Goal: Information Seeking & Learning: Understand process/instructions

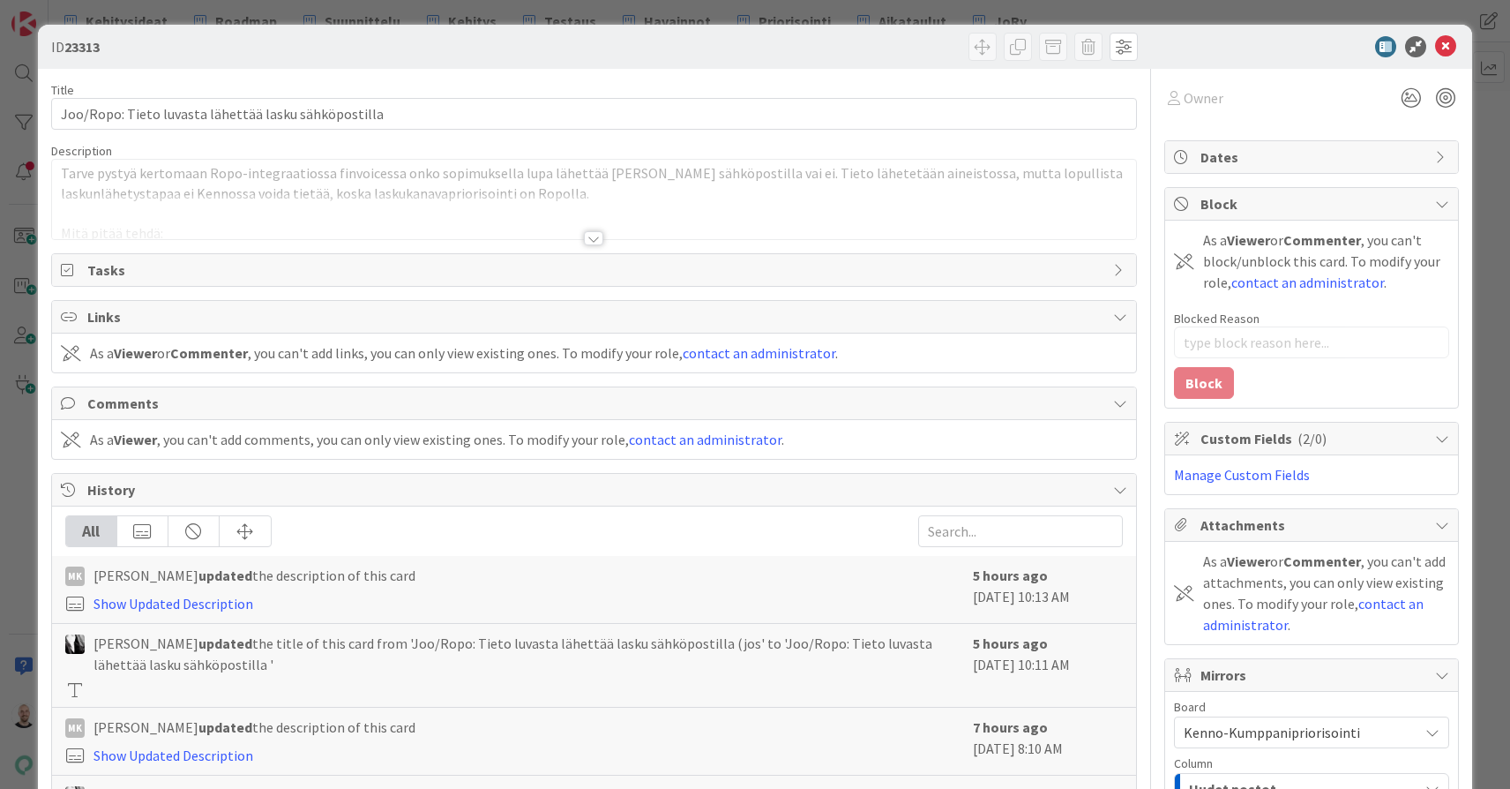
type input "19335"
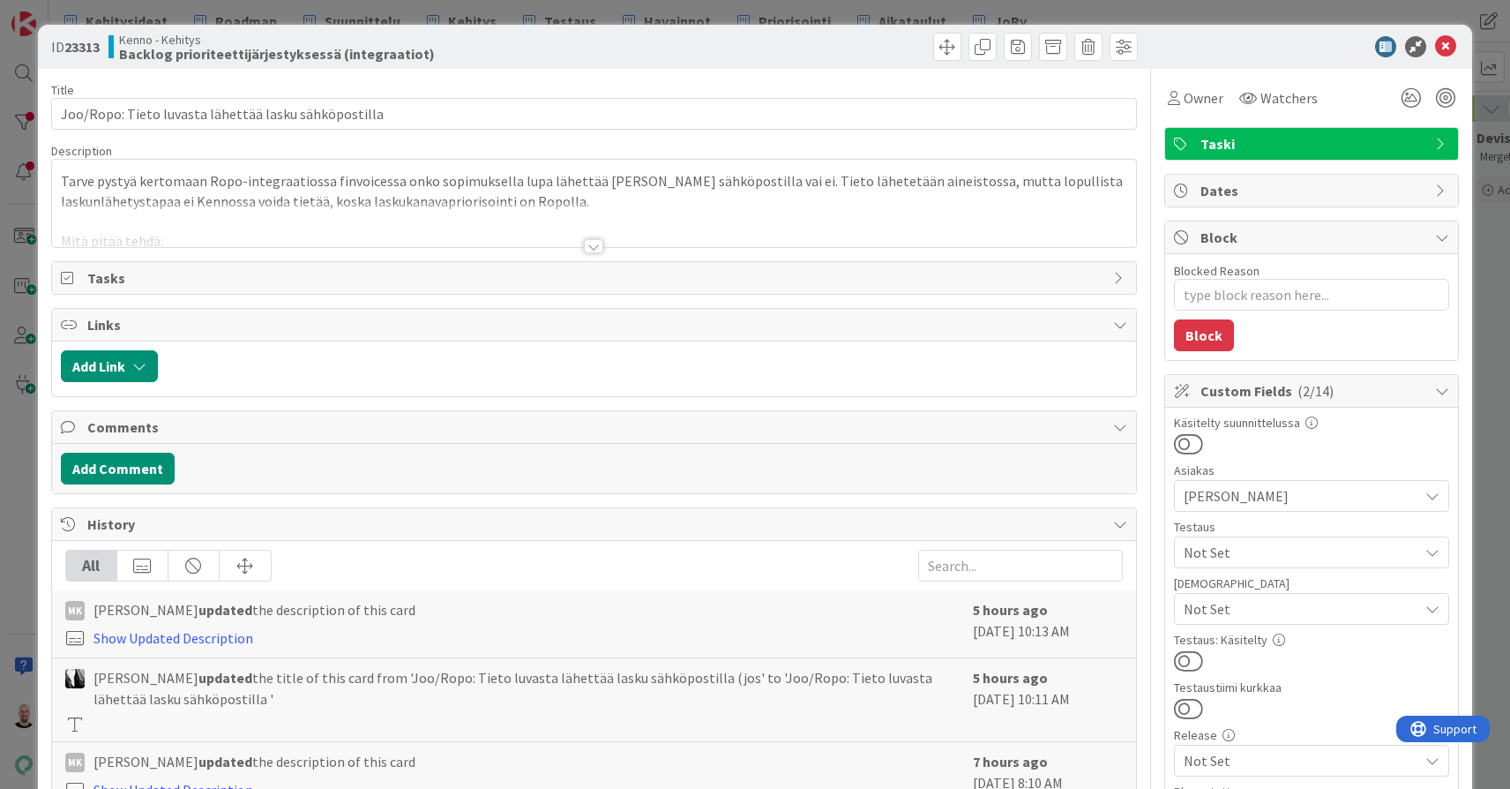
type textarea "x"
click at [595, 252] on div at bounding box center [593, 246] width 19 height 14
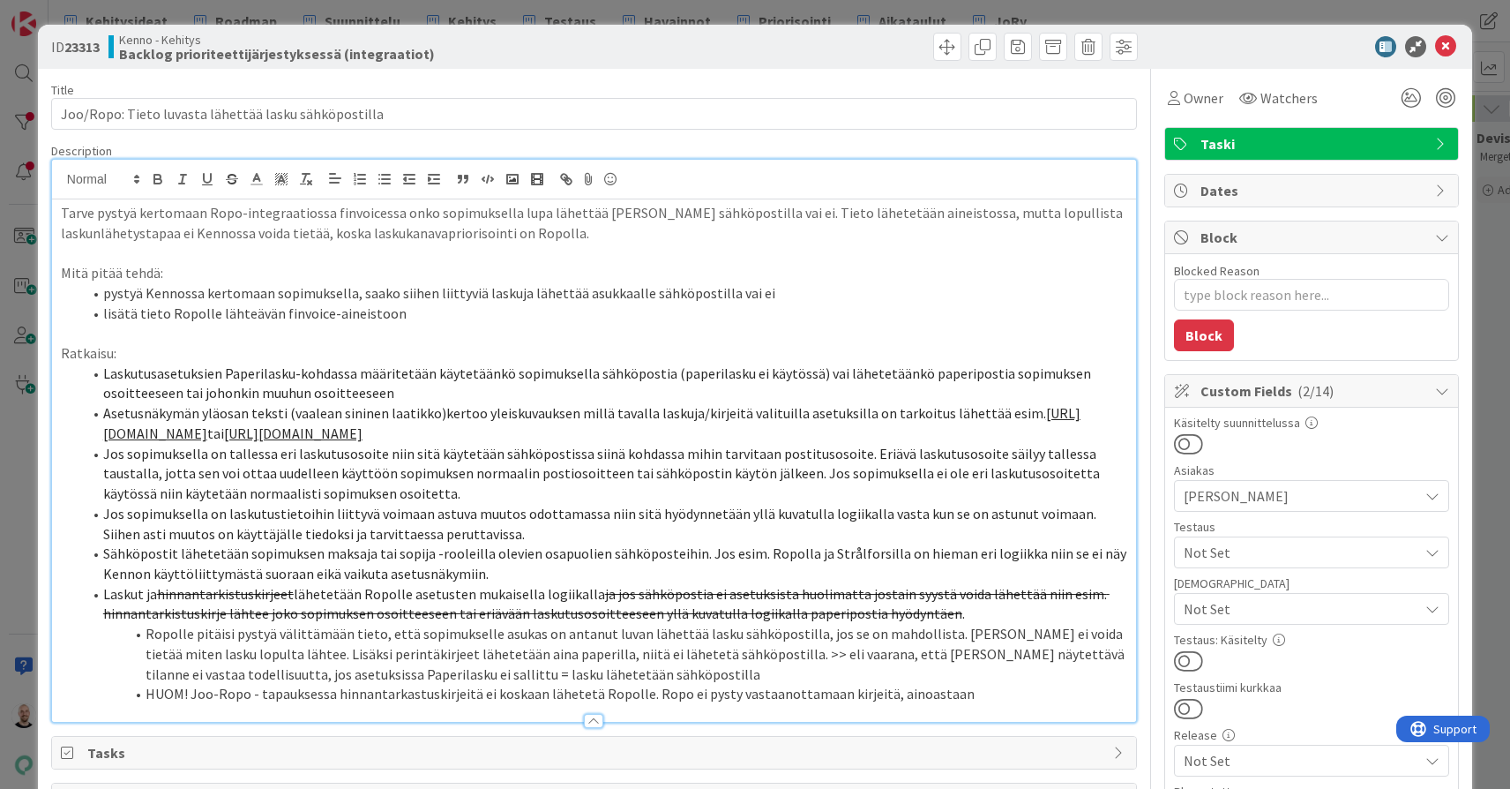
click at [852, 443] on li "Asetusnäkymän yläosan teksti (vaalean sininen laatikko)kertoo yleiskuvauksen mi…" at bounding box center [604, 423] width 1045 height 40
click at [976, 704] on li "HUOM! Joo-Ropo - tapauksessa hinnantarkastuskirjeitä ei koskaan lähetetä Ropoll…" at bounding box center [604, 694] width 1045 height 20
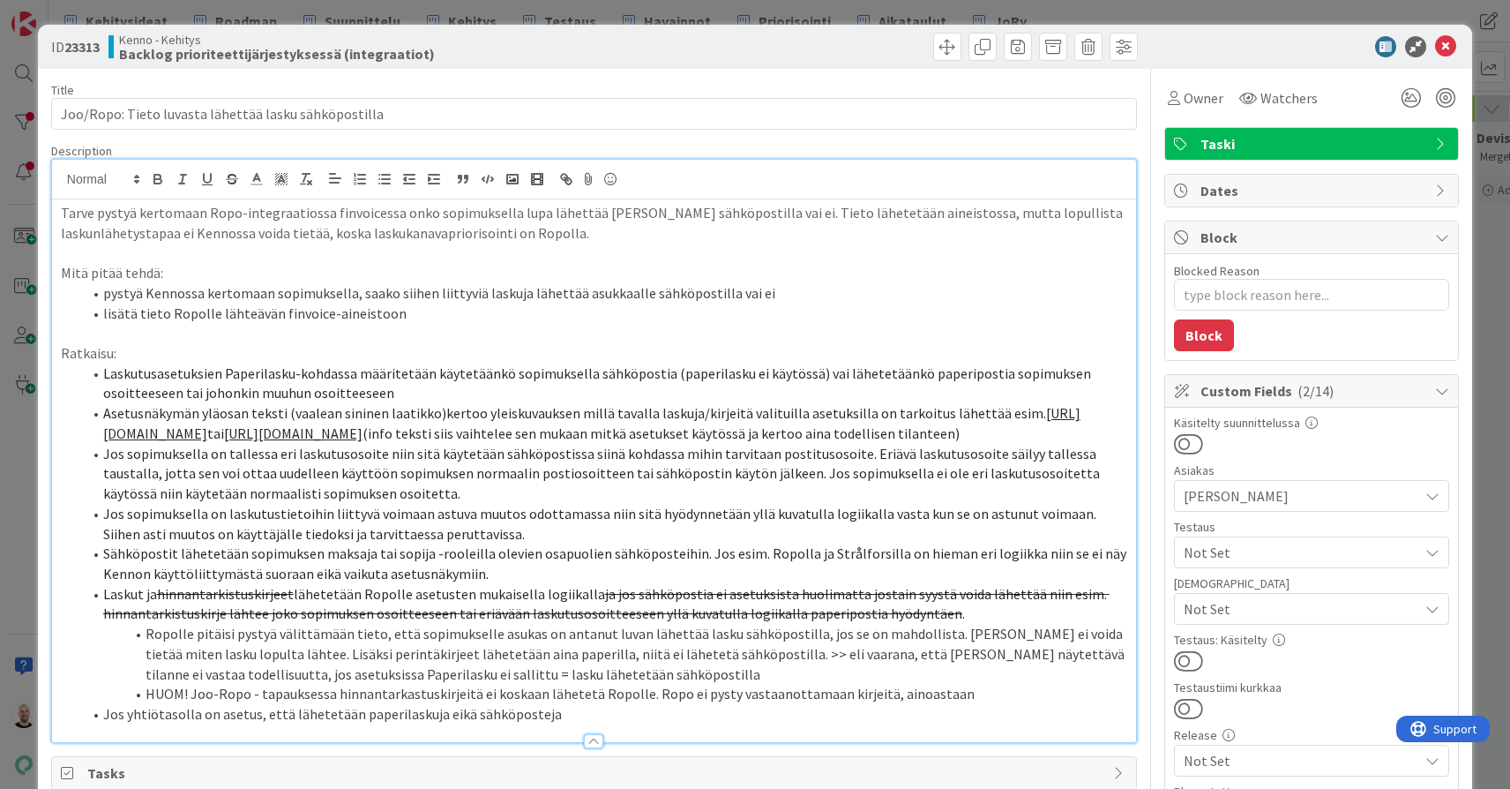
click at [217, 724] on li "Jos yhtiötasolla on asetus, että lähetetään paperilaskuja eikä sähköposteja" at bounding box center [604, 714] width 1045 height 20
click at [614, 724] on li "Jos yhtiötasolla on käytössä asetus, että lähetetään paperilaskuja eikä sähköpo…" at bounding box center [604, 714] width 1045 height 20
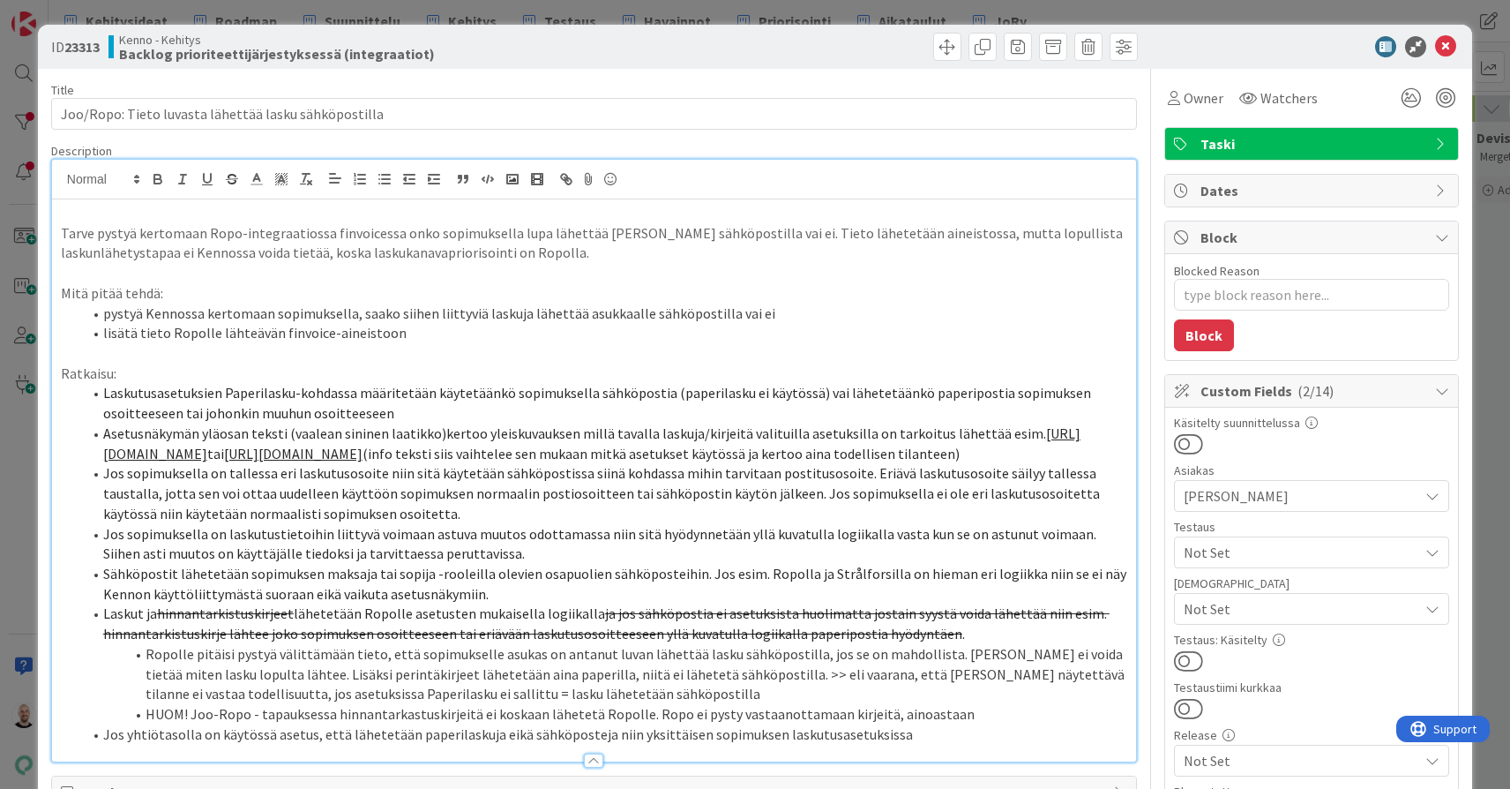
click at [58, 230] on div "Tarve pystyä kertomaan Ropo-integraatiossa finvoicessa onko sopimuksella lupa l…" at bounding box center [594, 480] width 1084 height 562
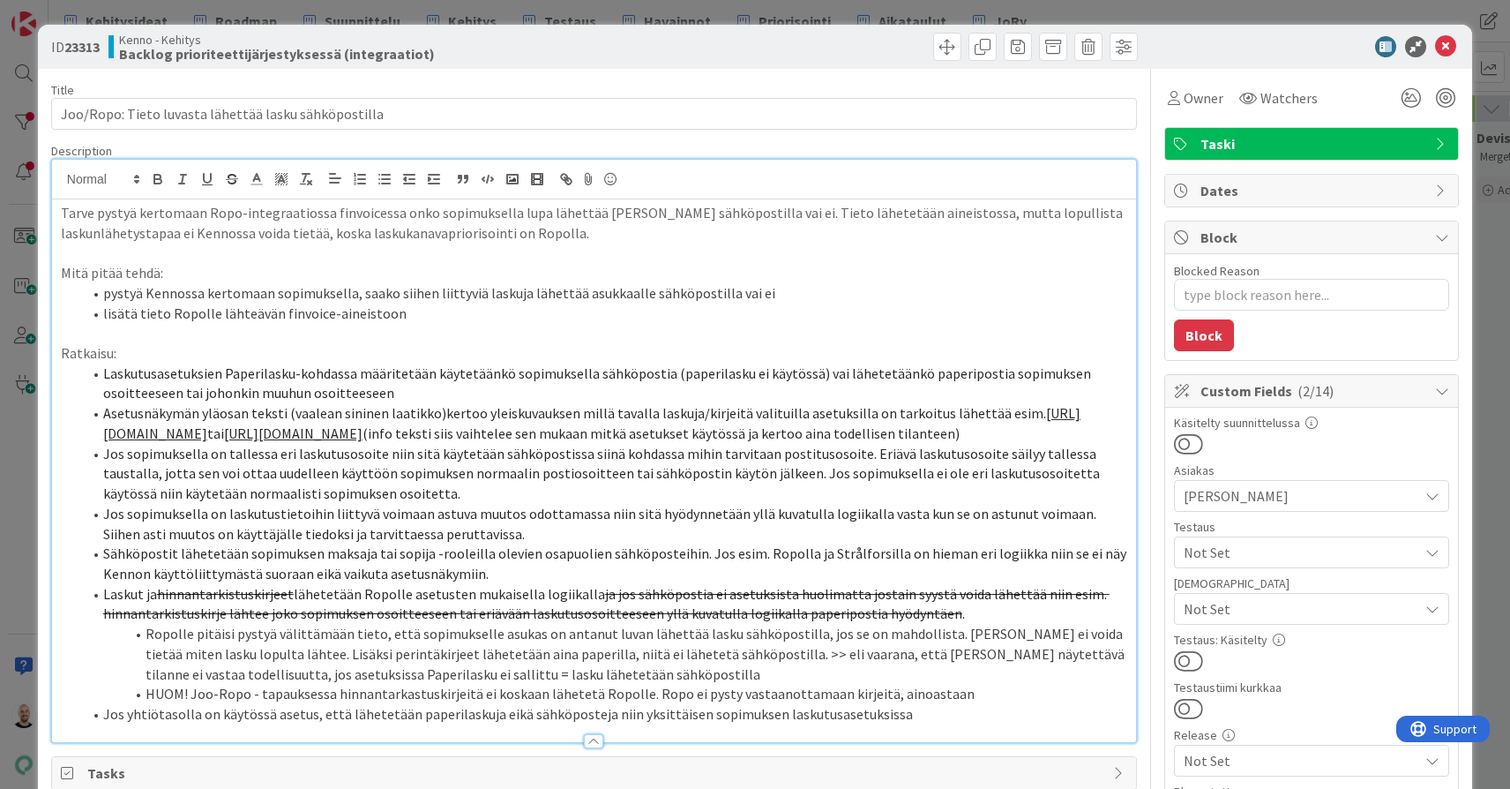
click at [898, 724] on li "Jos yhtiötasolla on käytössä asetus, että lähetetään paperilaskuja eikä sähköpo…" at bounding box center [604, 714] width 1045 height 20
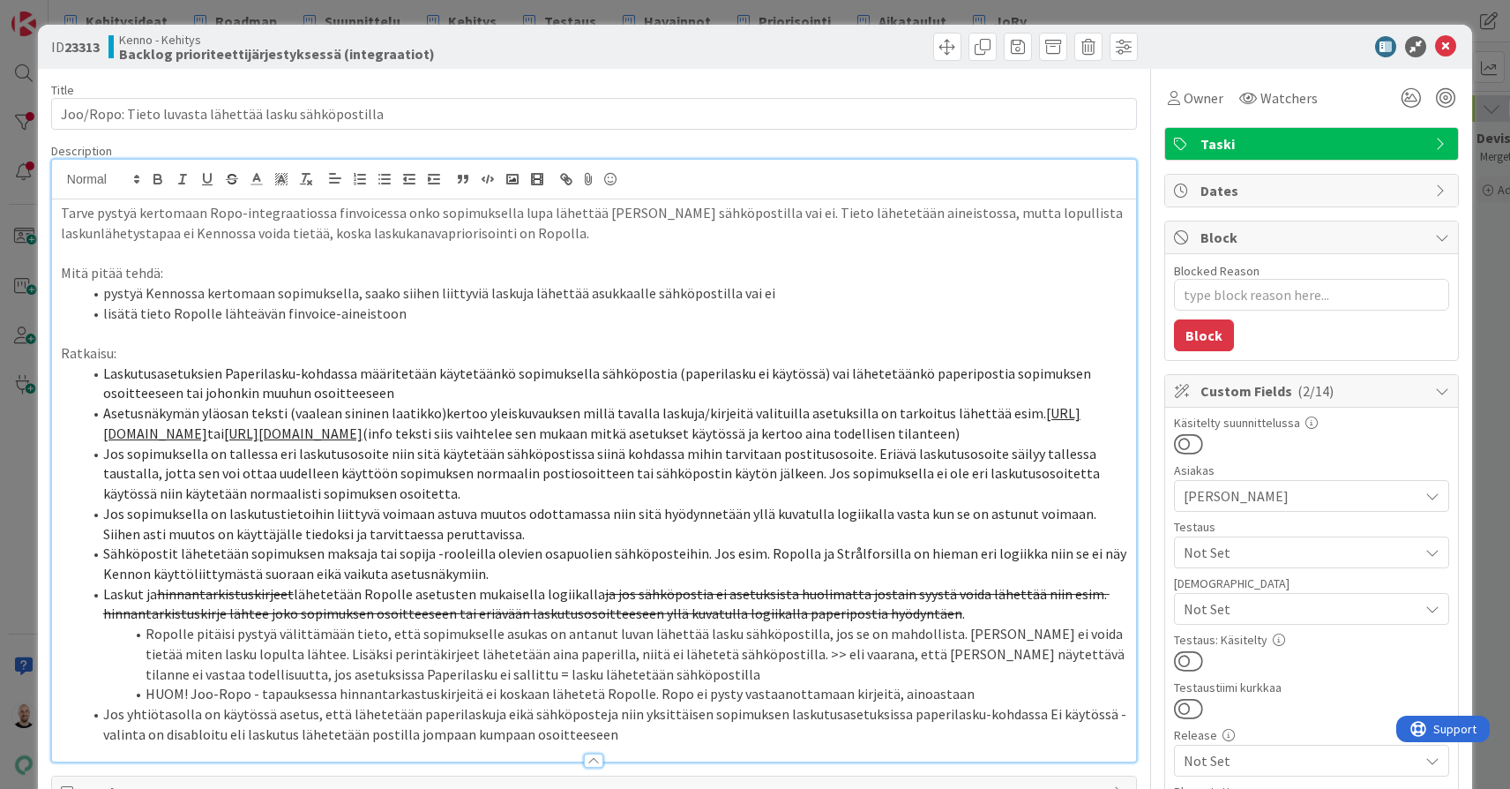
click at [293, 744] on li "Jos yhtiötasolla on käytössä asetus, että lähetetään paperilaskuja eikä sähköpo…" at bounding box center [604, 724] width 1045 height 40
click at [363, 744] on li "Jos yhtiötasolla on käytössä asetus, että lähetetään paperilaskuja eikä sähköpo…" at bounding box center [604, 724] width 1045 height 40
click at [558, 744] on li "Jos yhtiötasolla on käytössä asetus, että lähetetään paperilaskuja eikä sähköpo…" at bounding box center [604, 724] width 1045 height 40
click at [746, 744] on li "Jos yhtiötasolla on käytössä asetus, että lähetetään paperilaskuja eikä sähköpo…" at bounding box center [604, 724] width 1045 height 40
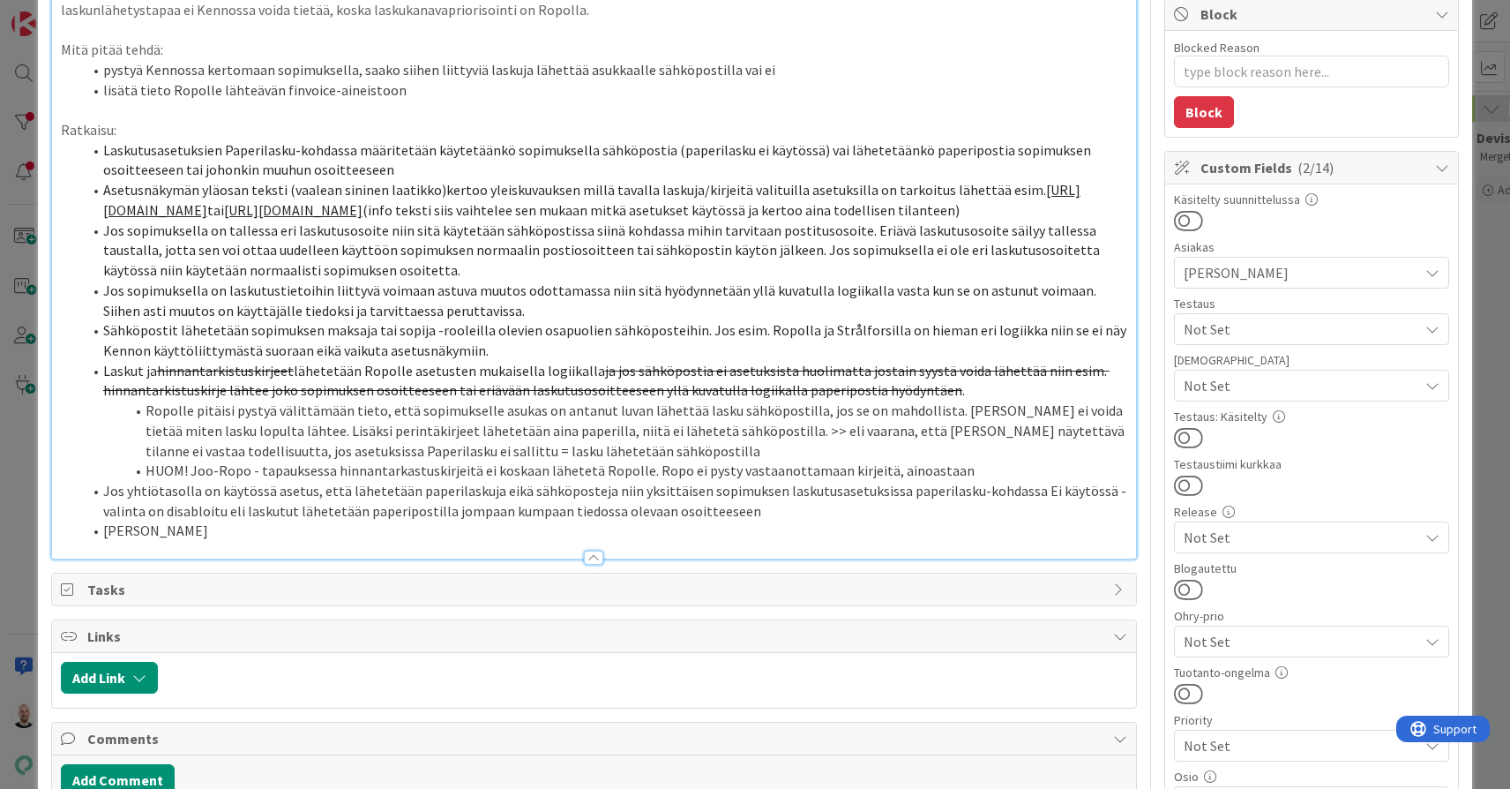
scroll to position [230, 0]
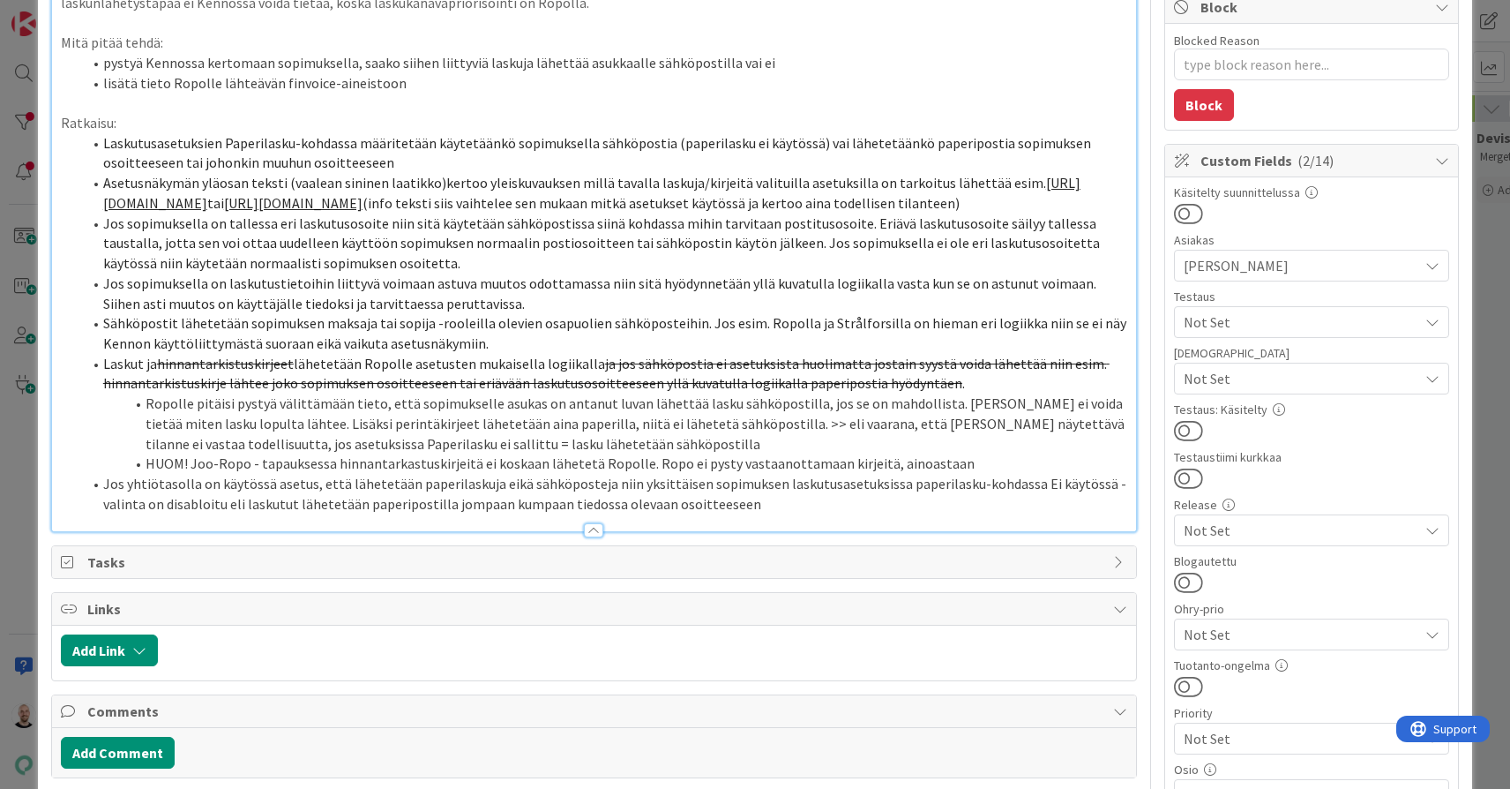
click at [708, 453] on li "Ropolle pitäisi pystyä välittämään tieto, että sopimukselle asukas on antanut l…" at bounding box center [604, 423] width 1045 height 60
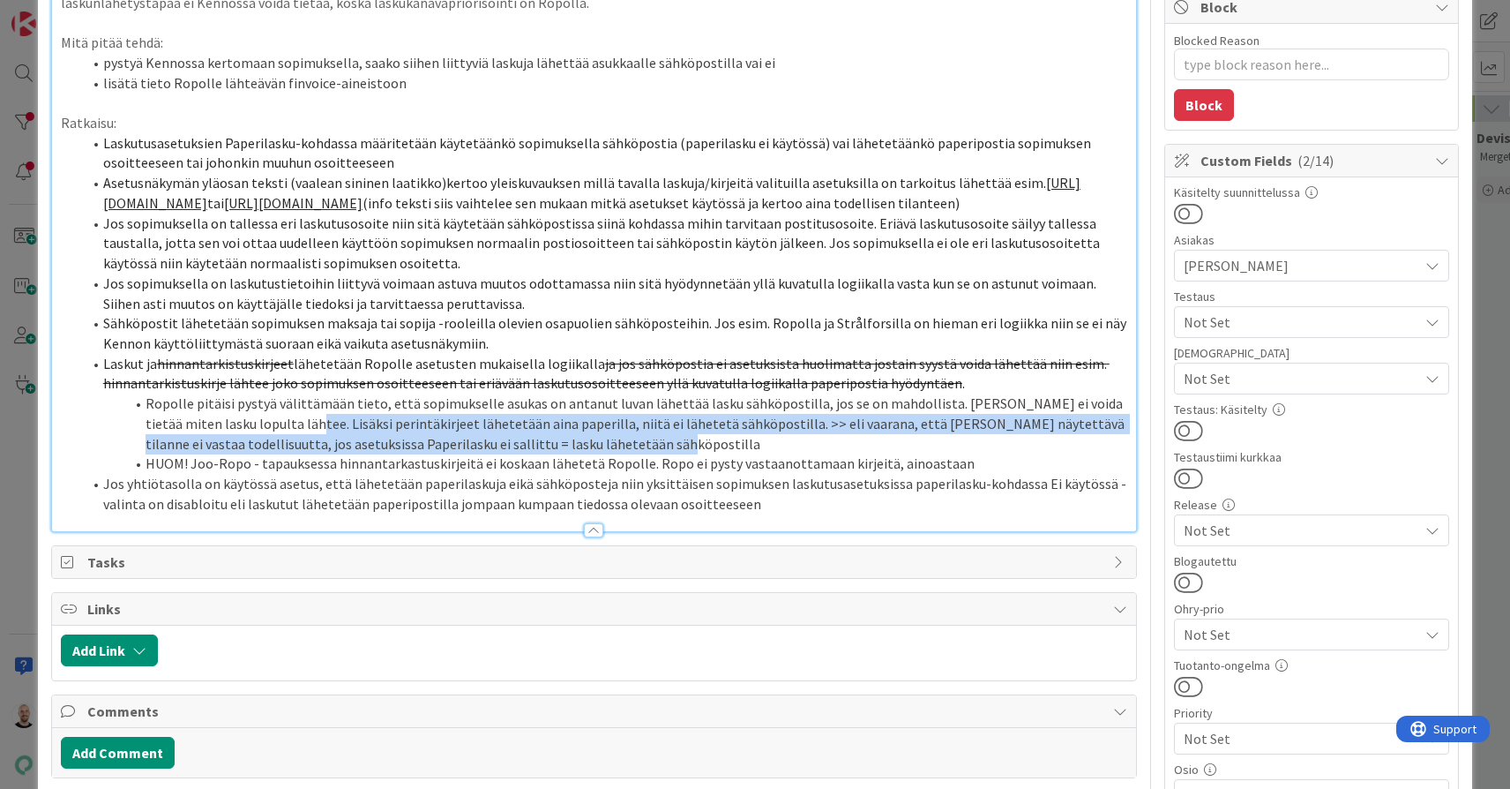
drag, startPoint x: 268, startPoint y: 445, endPoint x: 693, endPoint y: 476, distance: 426.4
click at [693, 453] on li "Ropolle pitäisi pystyä välittämään tieto, että sopimukselle asukas on antanut l…" at bounding box center [604, 423] width 1045 height 60
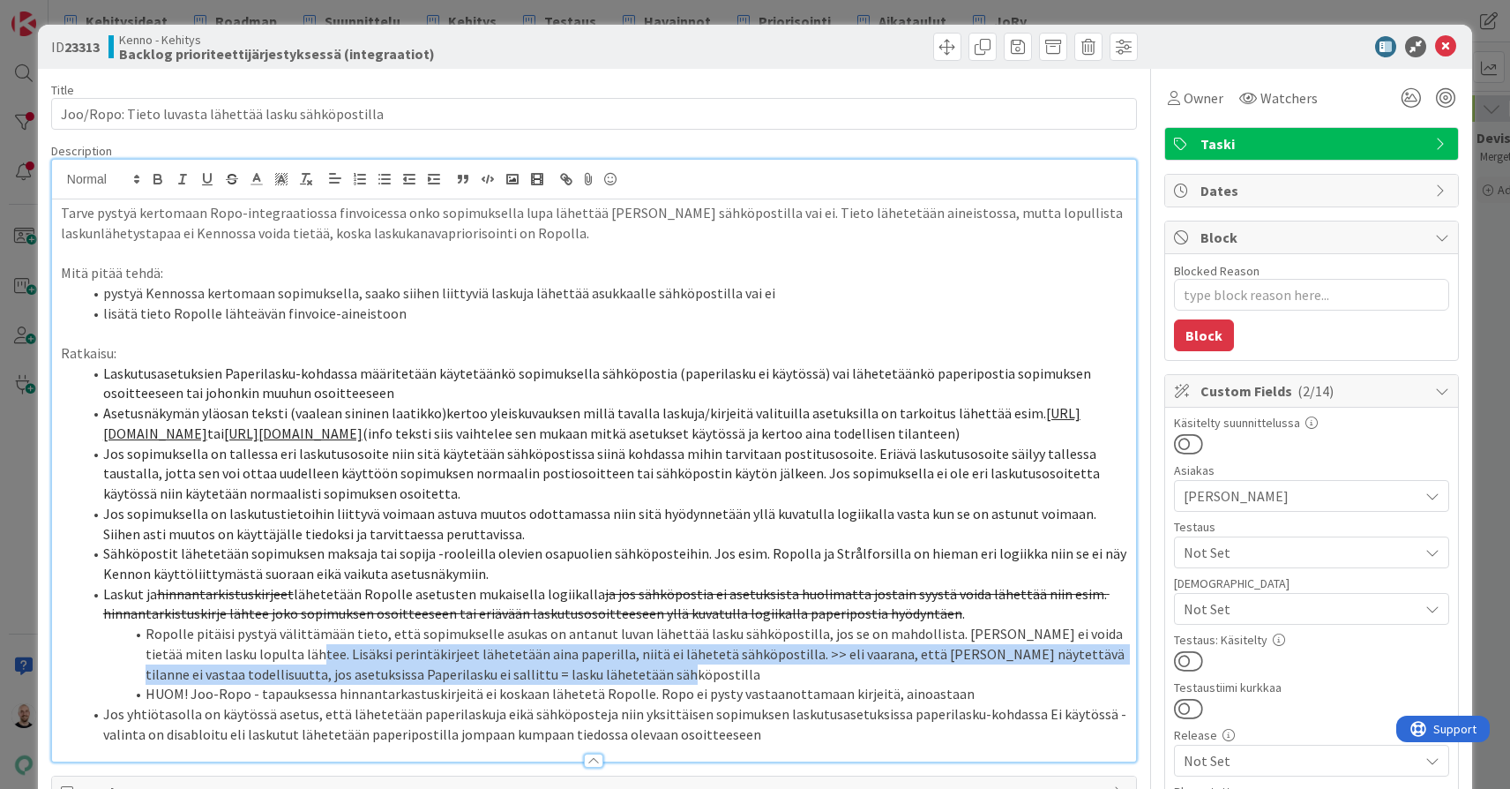
scroll to position [0, 0]
click at [225, 181] on icon "button" at bounding box center [232, 179] width 16 height 16
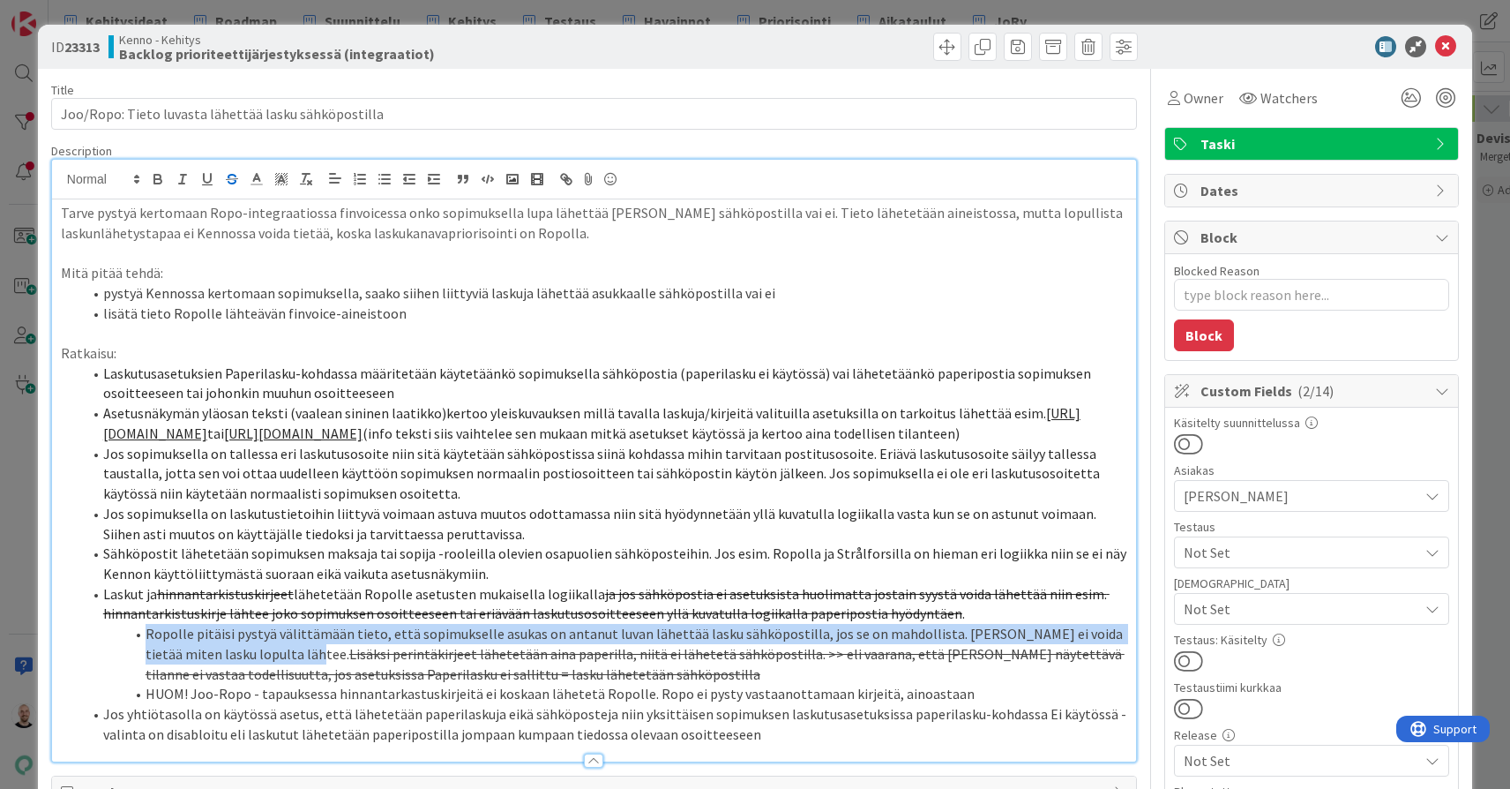
scroll to position [112, 0]
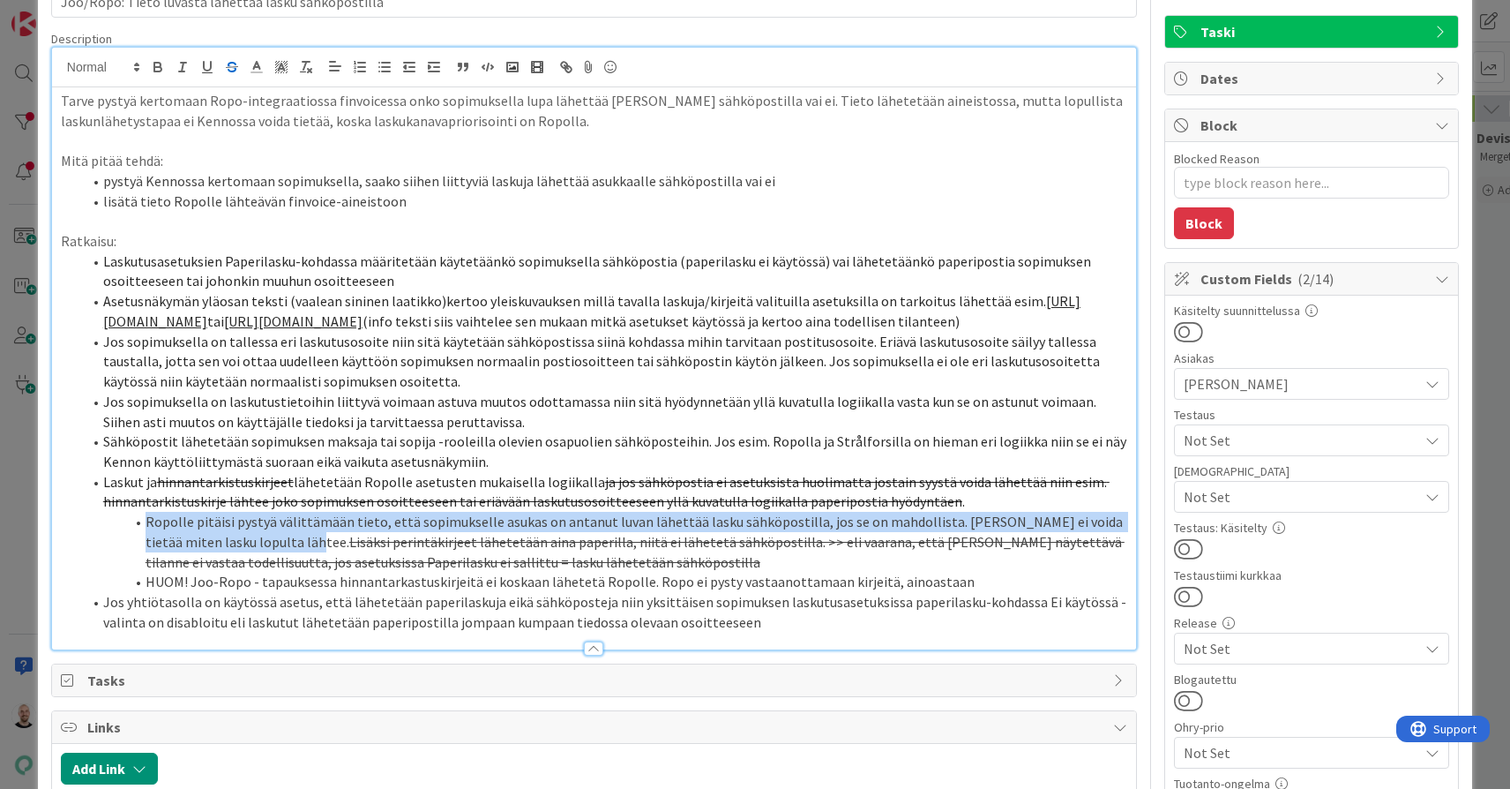
click at [685, 572] on li "Ropolle pitäisi pystyä välittämään tieto, että sopimukselle asukas on antanut l…" at bounding box center [604, 542] width 1045 height 60
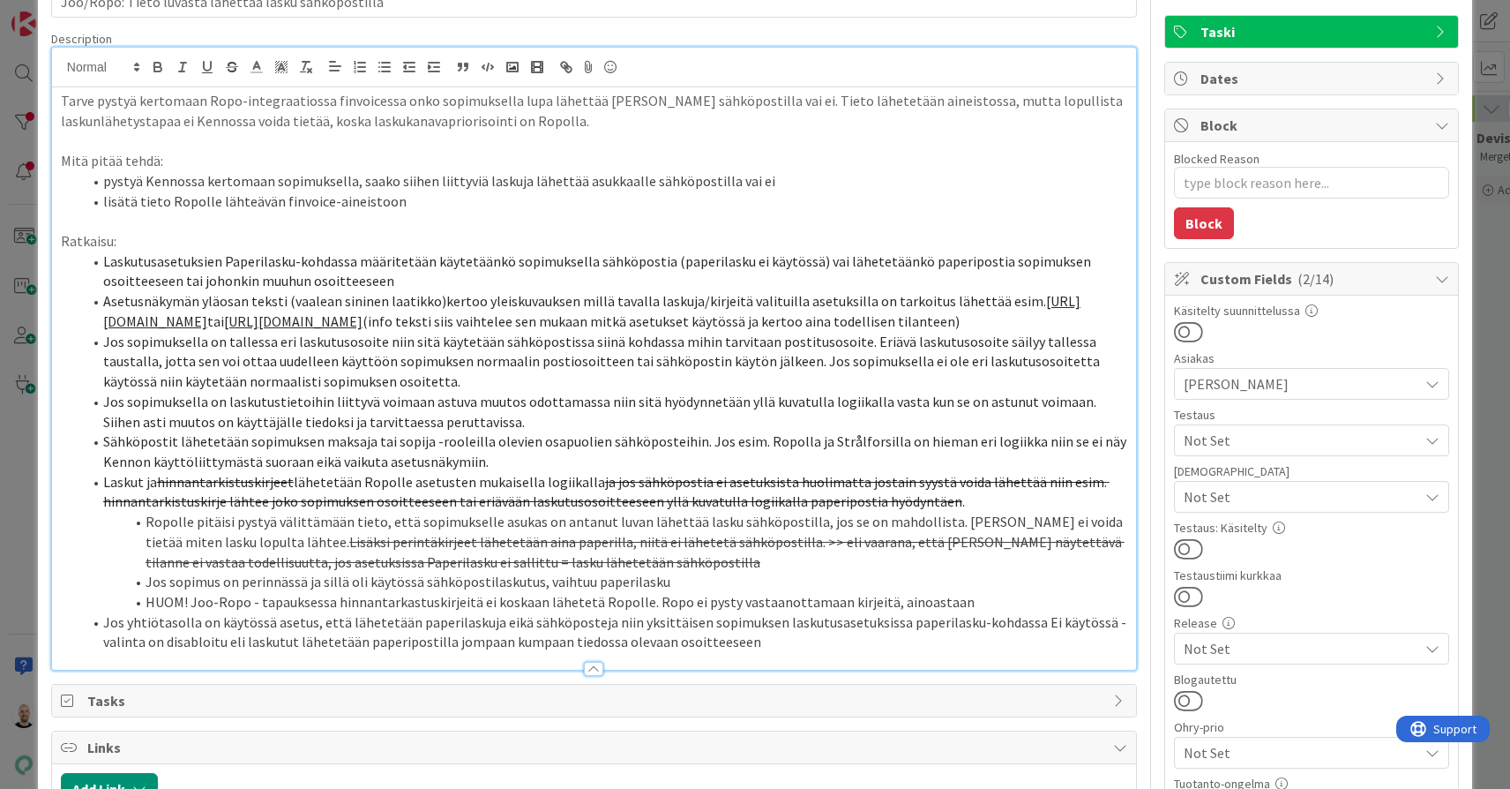
click at [666, 311] on link "[URL][DOMAIN_NAME]" at bounding box center [592, 311] width 978 height 38
click at [456, 355] on link "[URL][DOMAIN_NAME]" at bounding box center [395, 348] width 121 height 23
click at [356, 592] on li "Jos sopimus on perinnässä ja sillä oli käytössä sähköpostilaskutus, vaihtuu pap…" at bounding box center [604, 582] width 1045 height 20
click at [225, 592] on li "Jos sopimus on perinnässä ja sillä oli käytössä sähköpostilaskutus, vaihtuu pap…" at bounding box center [604, 582] width 1045 height 20
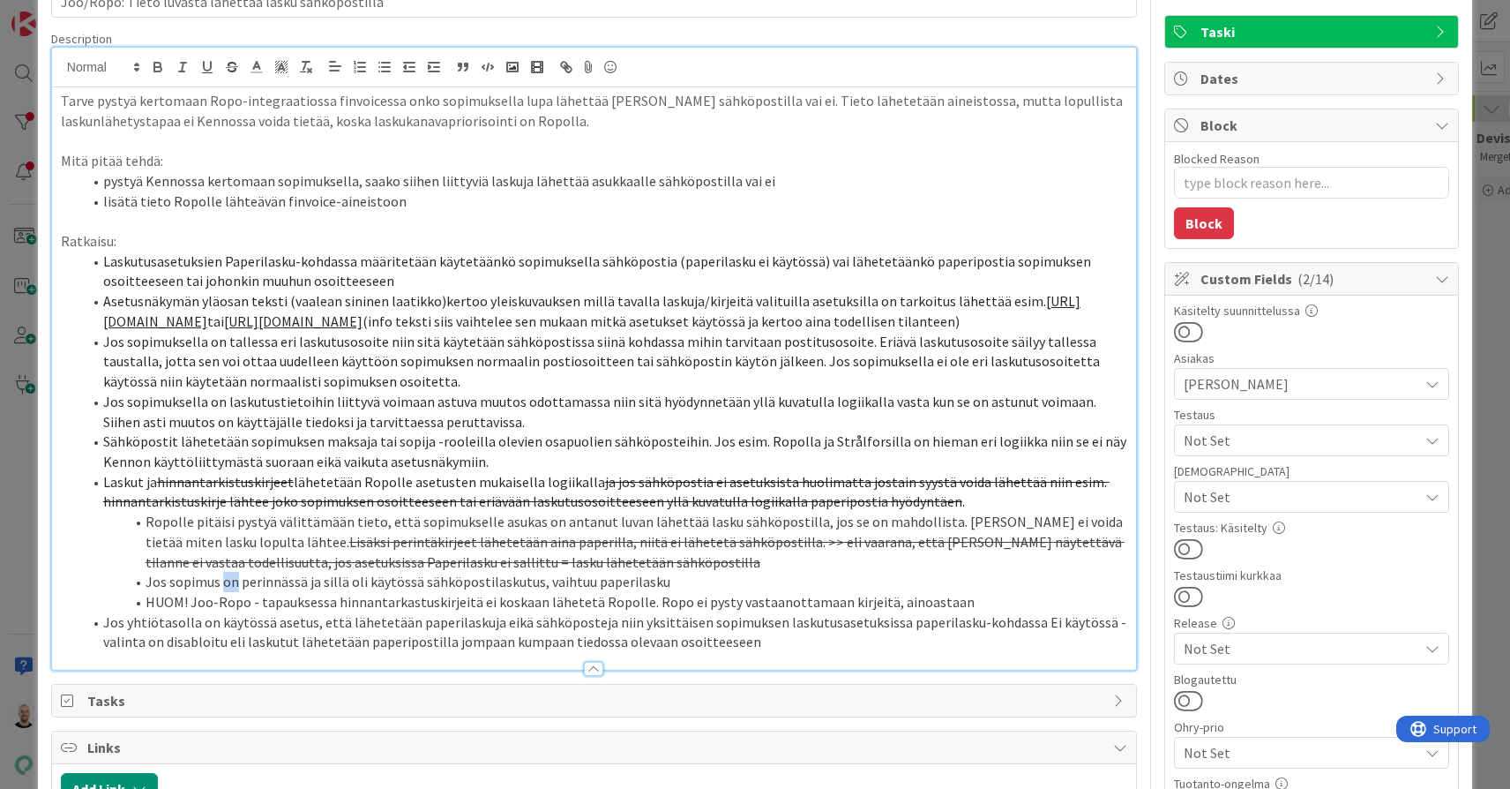
click at [225, 592] on li "Jos sopimus on perinnässä ja sillä oli käytössä sähköpostilaskutus, vaihtuu pap…" at bounding box center [604, 582] width 1045 height 20
click at [328, 592] on li "Jos sopimus menee perinnässä ja sillä oli käytössä sähköpostilaskutus, vaihtuu …" at bounding box center [604, 582] width 1045 height 20
click at [370, 592] on li "Jos sopimus menee perintään ja sillä oli käytössä sähköpostilaskutus, vaihtuu p…" at bounding box center [604, 582] width 1045 height 20
click at [728, 592] on li "Jos sopimus menee perintään ja sillä on käytössä sähköpostilaskutus, vaihtuu pa…" at bounding box center [604, 582] width 1045 height 20
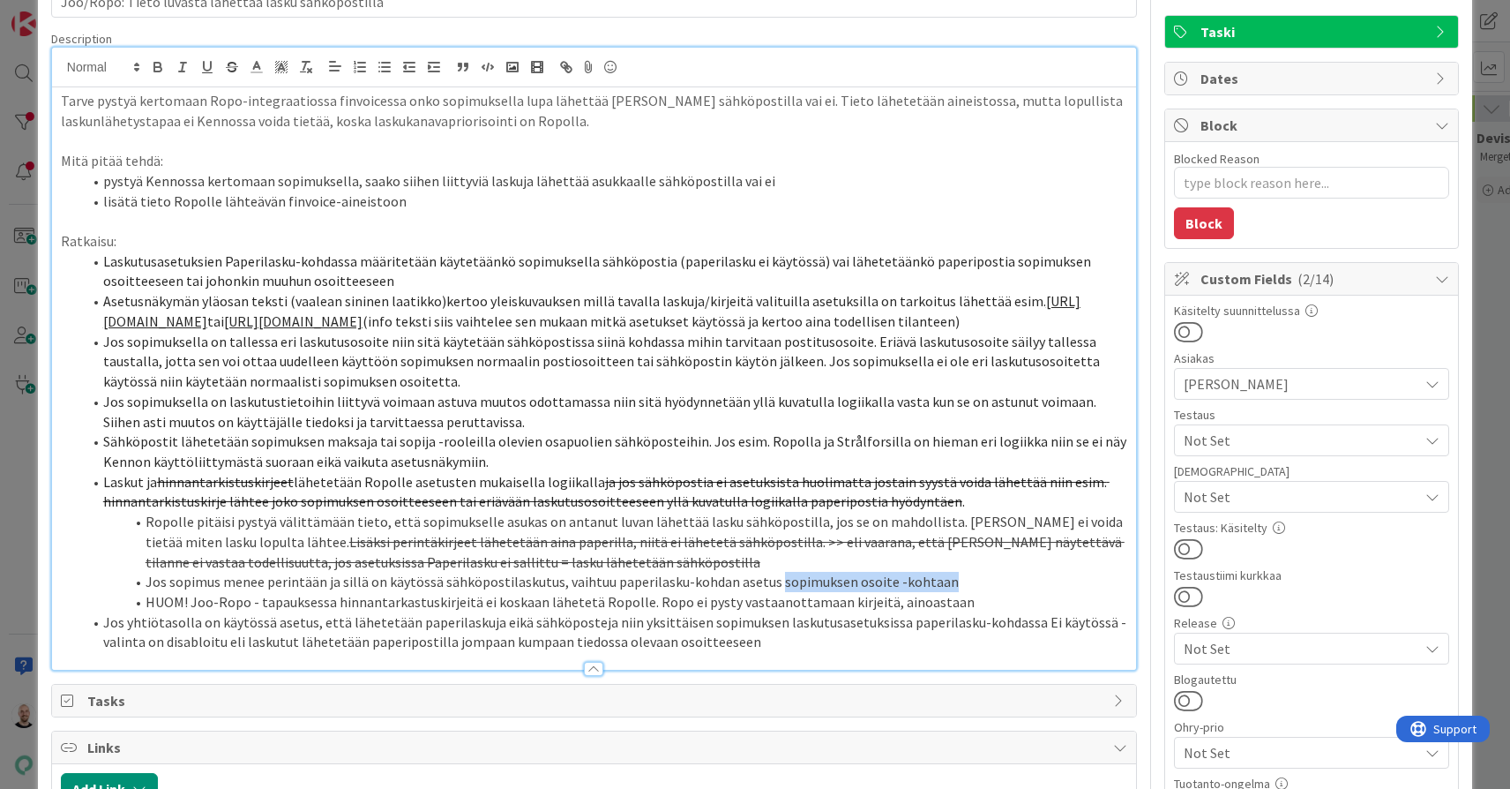
drag, startPoint x: 767, startPoint y: 607, endPoint x: 946, endPoint y: 607, distance: 179.1
click at [946, 592] on li "Jos sopimus menee perintään ja sillä on käytössä sähköpostilaskutus, vaihtuu pa…" at bounding box center [604, 582] width 1045 height 20
drag, startPoint x: 768, startPoint y: 604, endPoint x: 948, endPoint y: 604, distance: 180.0
click at [948, 592] on li "Jos sopimus menee perintään ja sillä on käytössä sähköpostilaskutus, vaihtuu pa…" at bounding box center [604, 582] width 1045 height 20
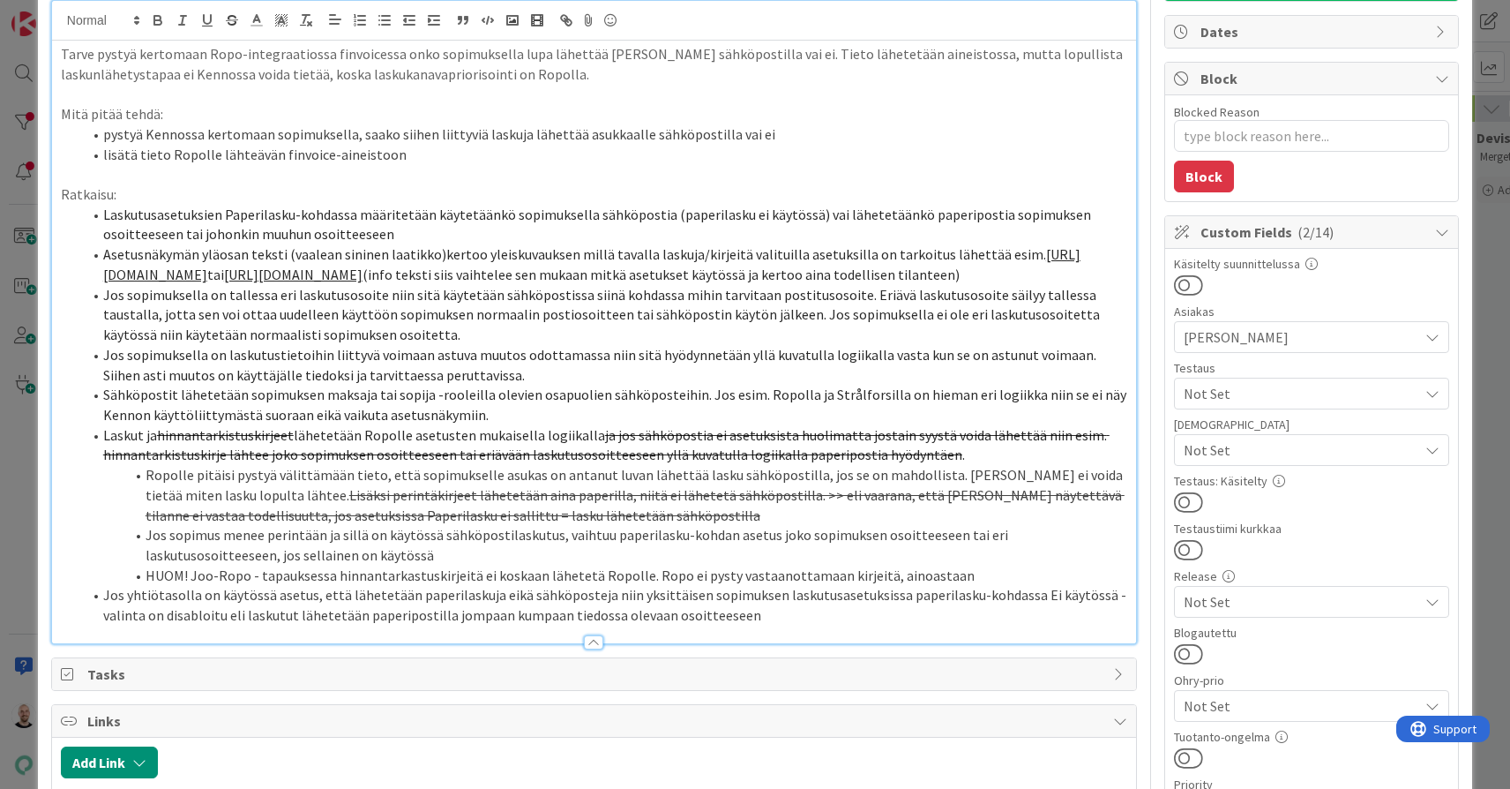
scroll to position [178, 0]
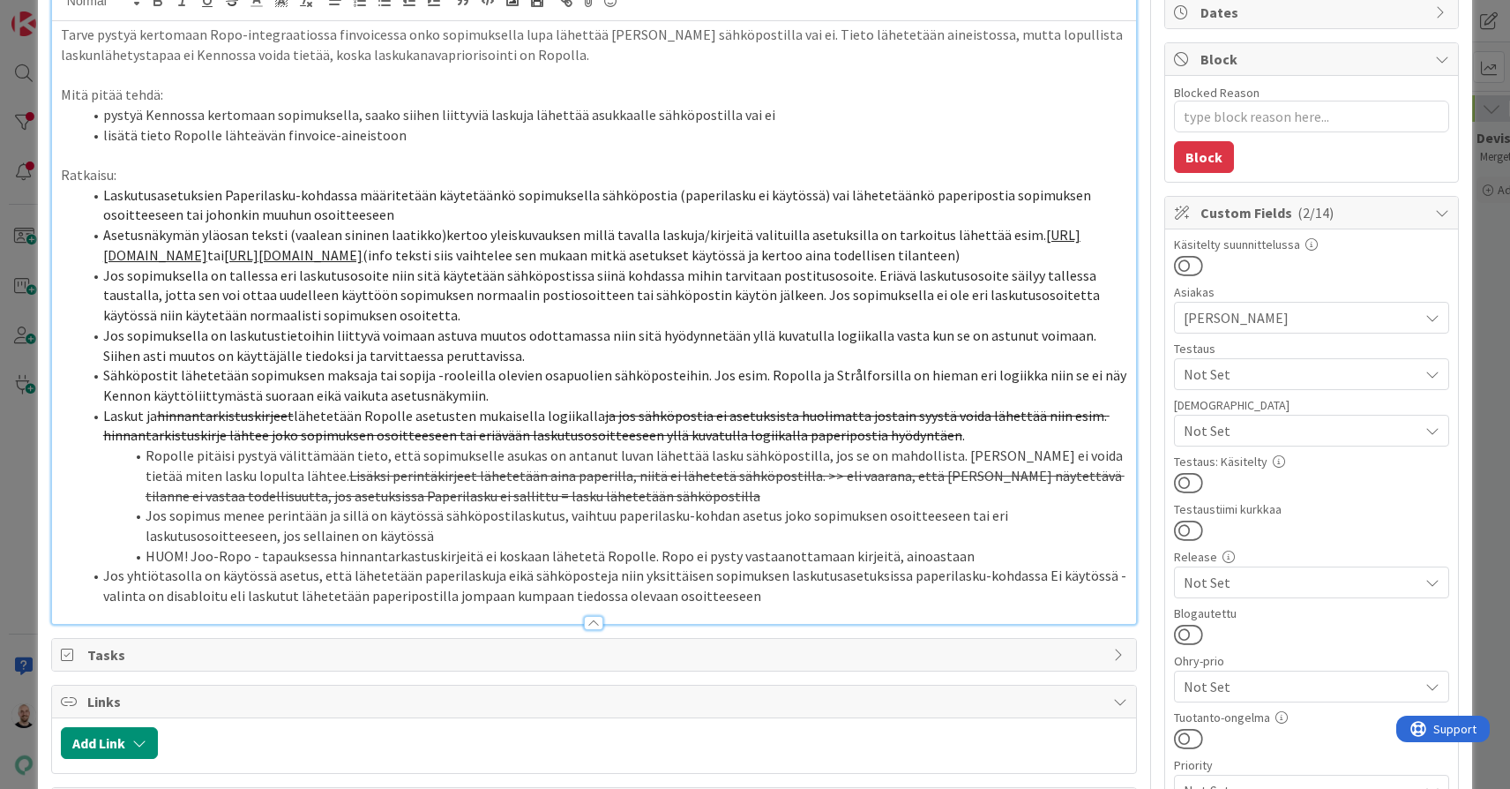
click at [775, 605] on li "Jos yhtiötasolla on käytössä asetus, että lähetetään paperilaskuja eikä sähköpo…" at bounding box center [604, 586] width 1045 height 40
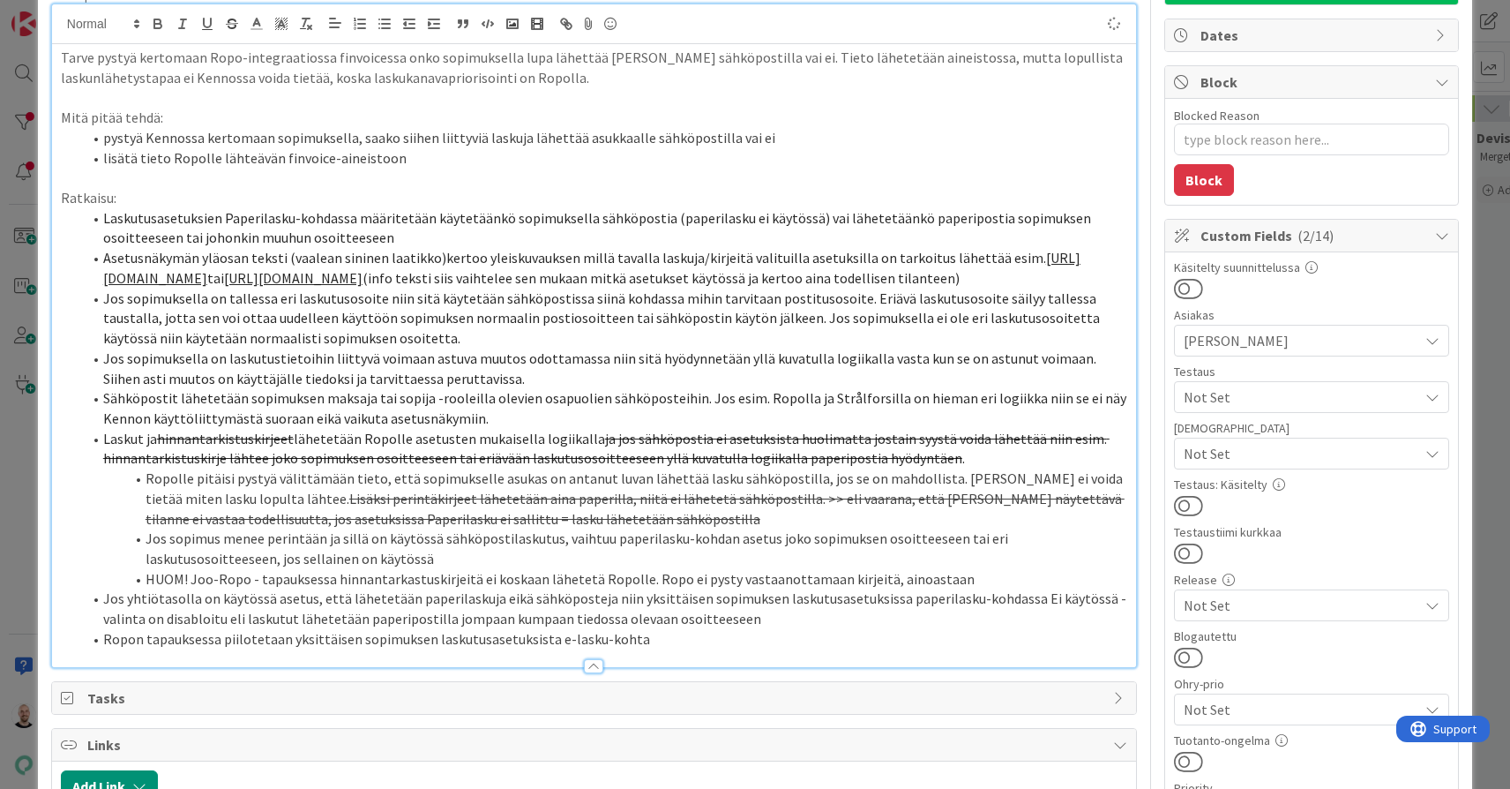
scroll to position [154, 0]
click at [667, 629] on li "Jos yhtiötasolla on käytössä asetus, että lähetetään paperilaskuja eikä sähköpo…" at bounding box center [604, 609] width 1045 height 40
click at [666, 650] on li "Ropon tapauksessa piilotetaan yksittäisen sopimuksen laskutusasetuksista e-lask…" at bounding box center [604, 640] width 1045 height 20
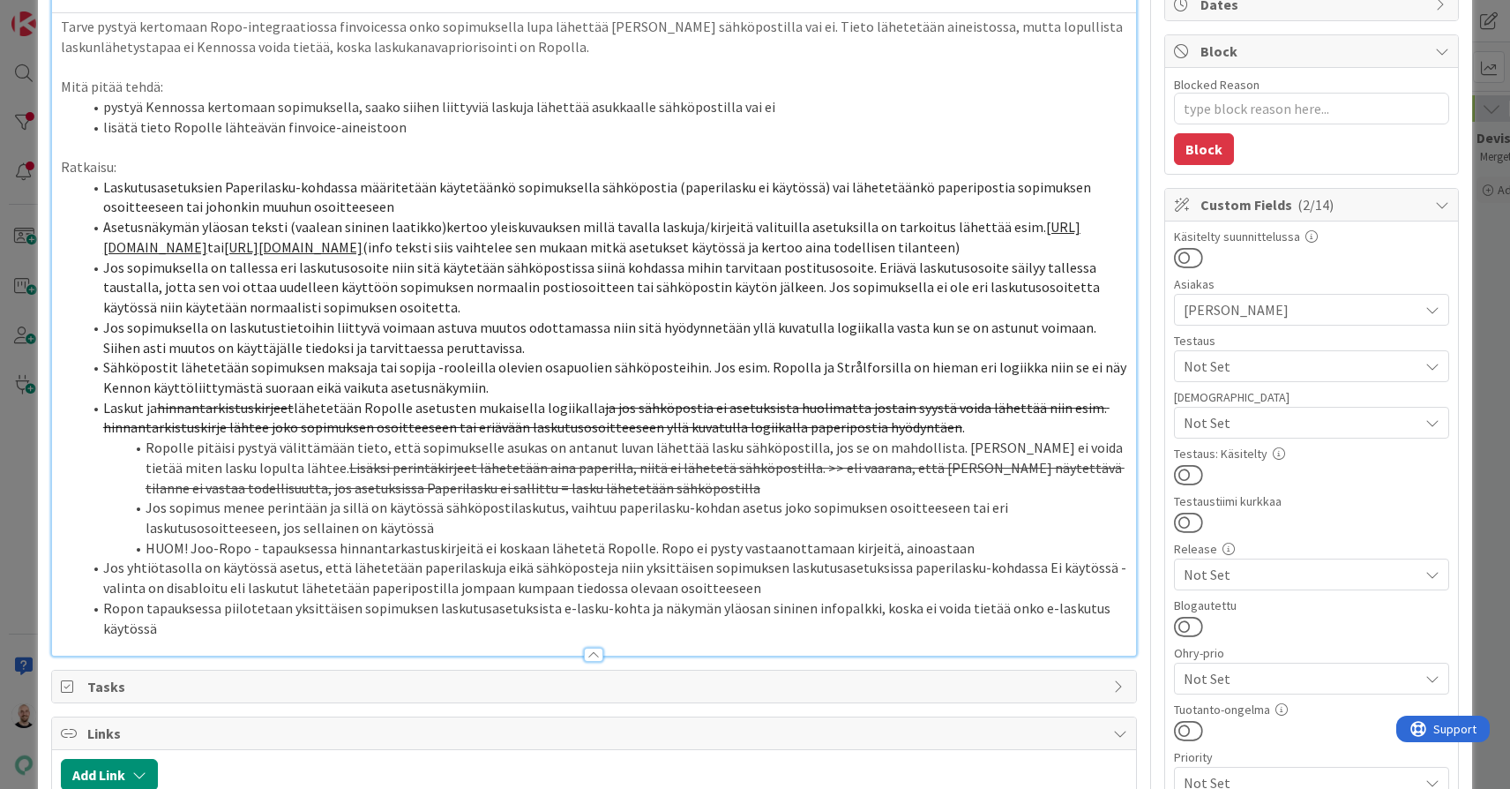
scroll to position [199, 0]
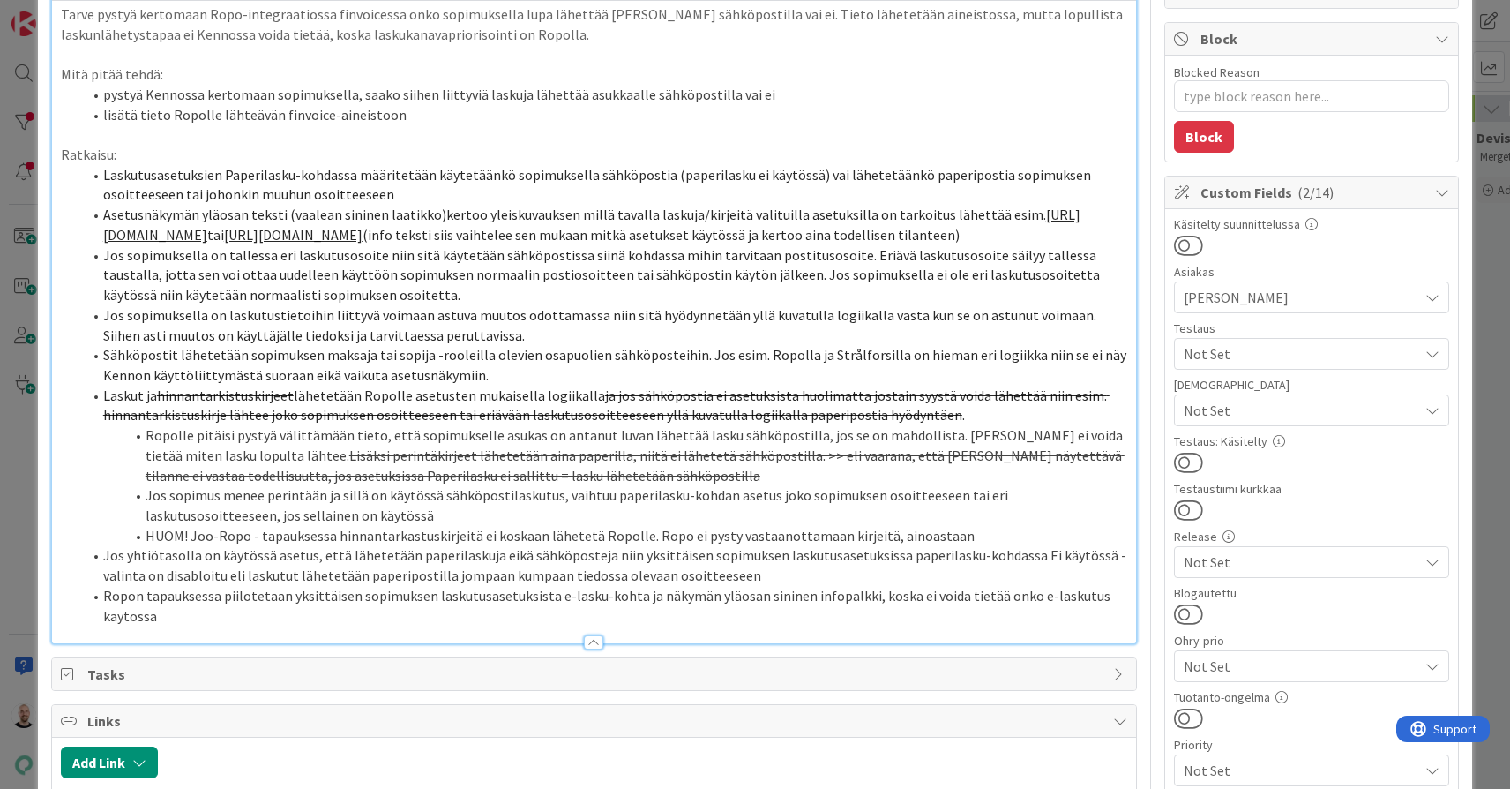
click at [947, 546] on li "HUOM! Joo-Ropo - tapauksessa hinnantarkastuskirjeitä ei koskaan lähetetä Ropoll…" at bounding box center [604, 536] width 1045 height 20
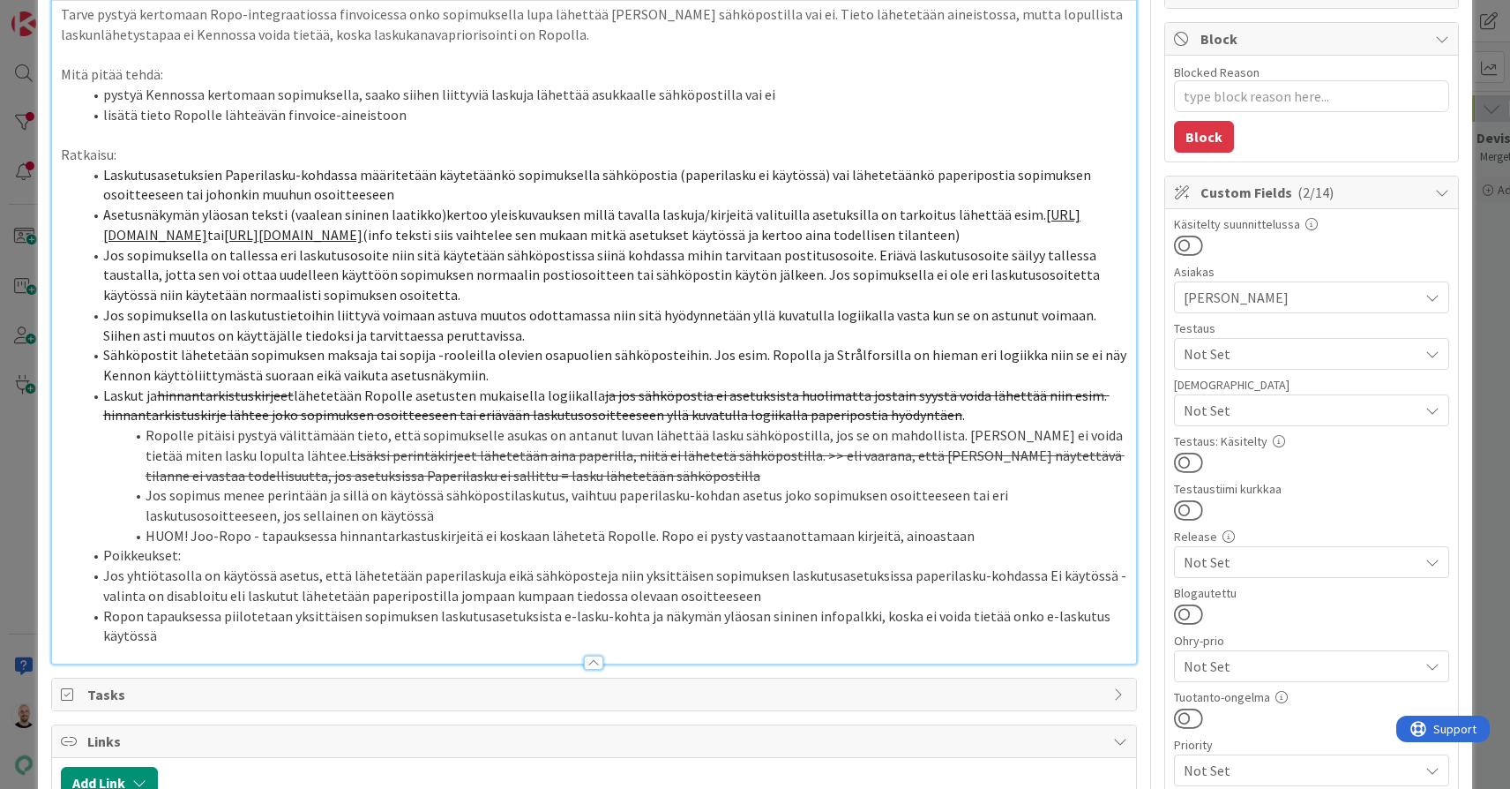
click at [104, 596] on li "Jos yhtiötasolla on käytössä asetus, että lähetetään paperilaskuja eikä sähköpo…" at bounding box center [604, 586] width 1045 height 40
click at [99, 635] on li "Ropon tapauksessa piilotetaan yksittäisen sopimuksen laskutusasetuksista e-lask…" at bounding box center [604, 626] width 1045 height 40
click at [897, 635] on li "Ropon tapauksessa piilotetaan yksittäisen sopimuksen laskutusasetuksista e-lask…" at bounding box center [604, 626] width 1045 height 40
click at [469, 646] on li "Ropon tapauksessa piilotetaan yksittäisen sopimuksen laskutusasetuksista e-lask…" at bounding box center [604, 626] width 1045 height 40
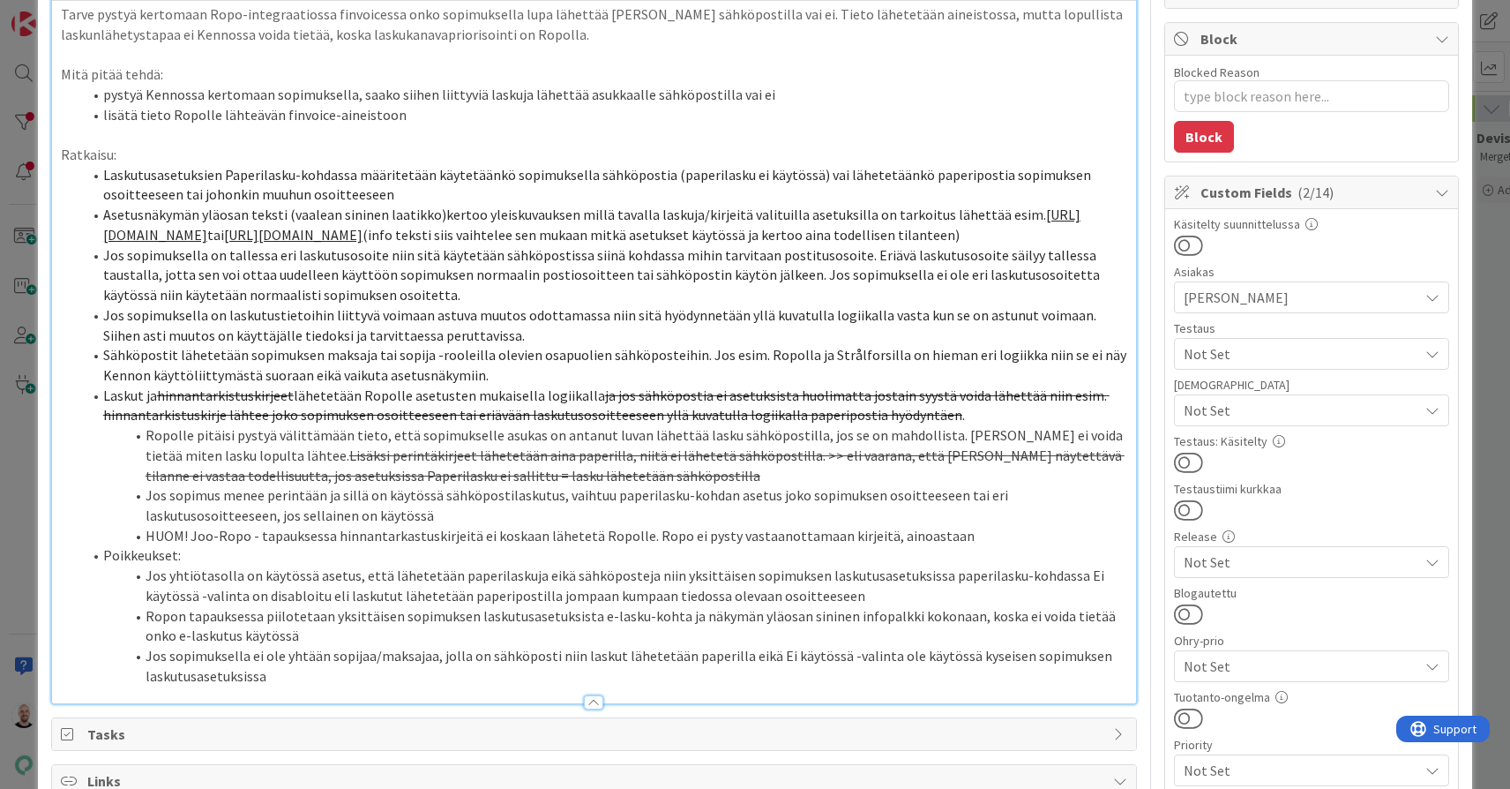
type textarea "x"
click at [127, 566] on li "Poikkeukset:" at bounding box center [604, 555] width 1045 height 20
click at [176, 566] on li "Poikkeukset:" at bounding box center [604, 555] width 1045 height 20
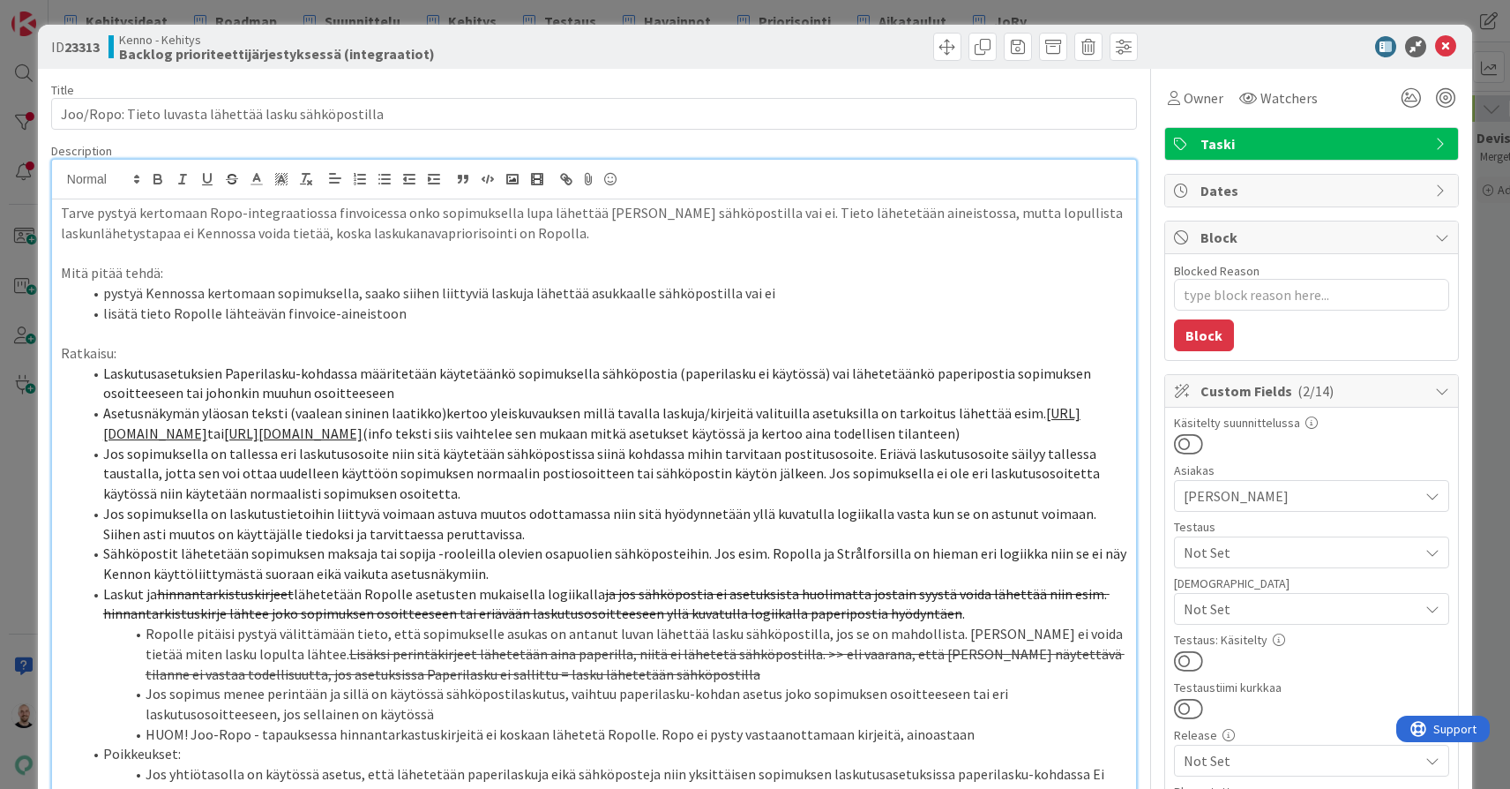
scroll to position [0, 0]
click at [1218, 3] on div "ID 23313 Kenno - Kehitys Backlog prioriteettijärjestyksessä (integraatiot) Titl…" at bounding box center [755, 394] width 1510 height 789
